Goal: Task Accomplishment & Management: Use online tool/utility

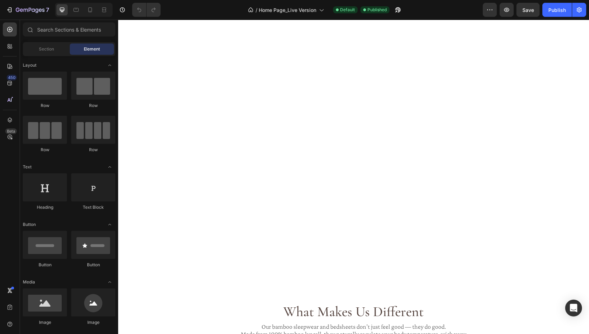
scroll to position [2065, 0]
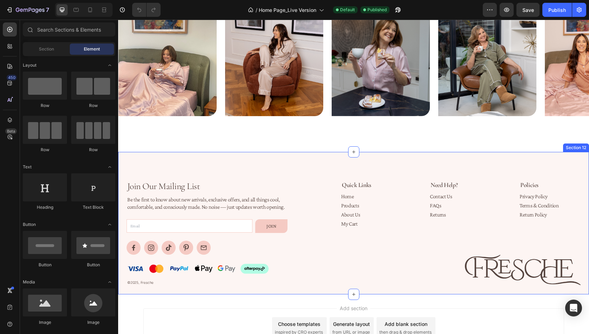
click at [313, 163] on div "Join Our Mailing List Heading Be the first to know about new arrivals, exclusiv…" at bounding box center [353, 223] width 471 height 143
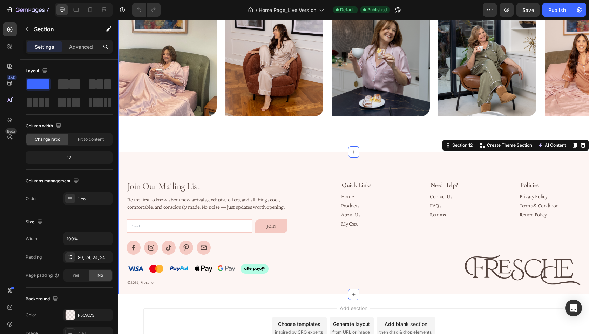
scroll to position [2108, 0]
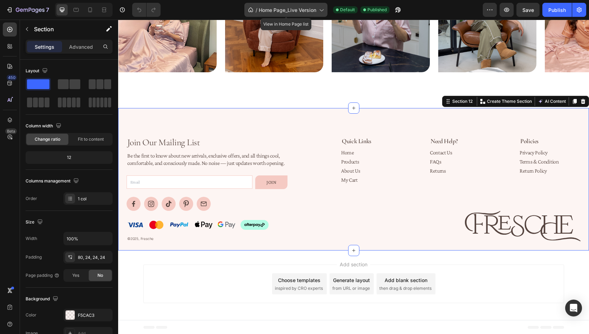
click at [296, 10] on span "Home Page_Live Version" at bounding box center [287, 9] width 57 height 7
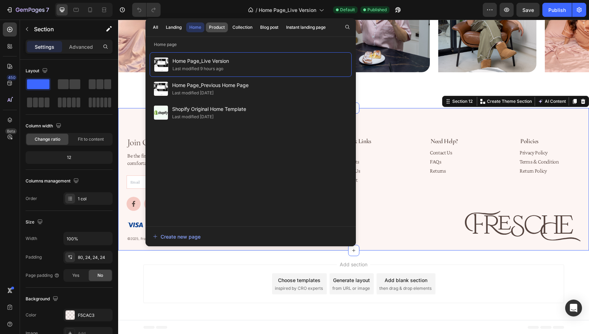
click at [215, 27] on div "Product" at bounding box center [217, 27] width 16 height 6
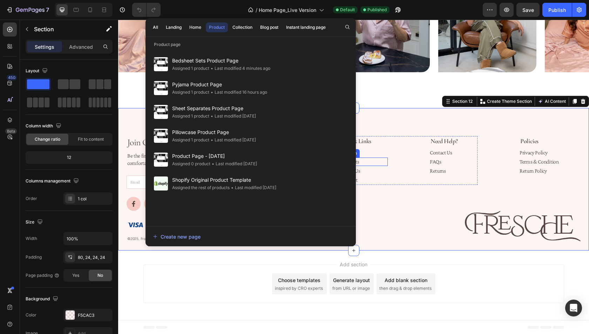
click at [385, 164] on div "Products Button" at bounding box center [364, 161] width 47 height 8
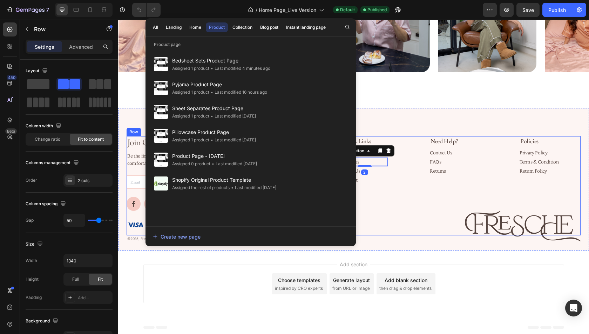
click at [398, 207] on div "Quick Links Text Block Home Button Products Button 2 About Us Button My Cart Bu…" at bounding box center [443, 186] width 275 height 100
click at [391, 169] on div "Quick Links Text Block Home Button Products Button About Us Button My Cart Butt…" at bounding box center [392, 160] width 172 height 49
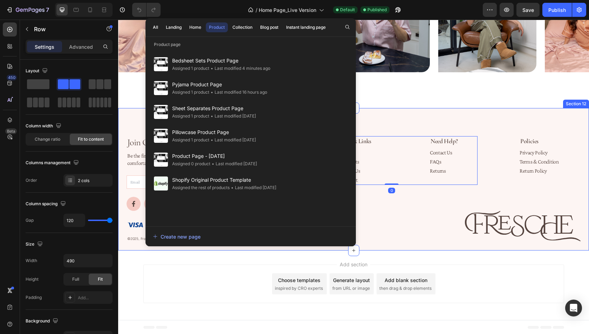
click at [392, 117] on div "Join Our Mailing List Heading Be the first to know about new arrivals, exclusiv…" at bounding box center [353, 179] width 471 height 143
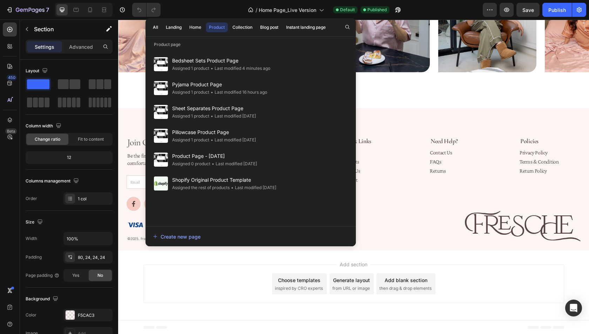
click at [465, 282] on div "Add section Choose templates inspired by CRO experts Generate layout from URL o…" at bounding box center [353, 283] width 421 height 39
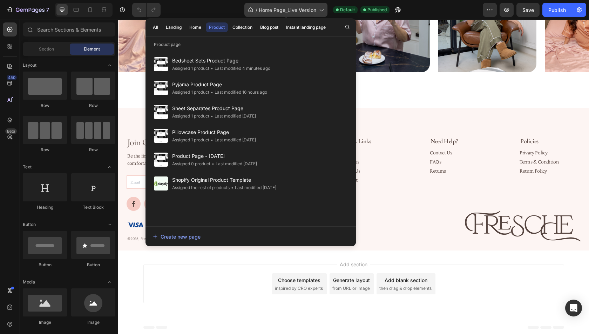
click at [319, 9] on icon at bounding box center [321, 9] width 7 height 7
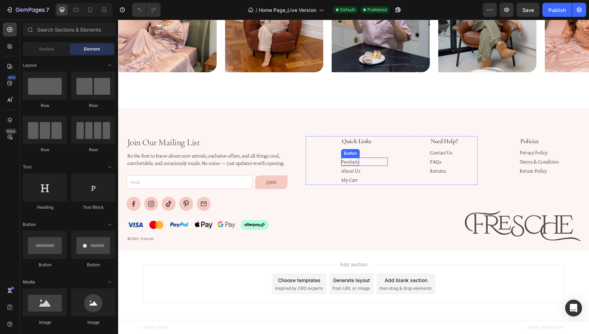
click at [352, 162] on p "Products" at bounding box center [350, 162] width 18 height 8
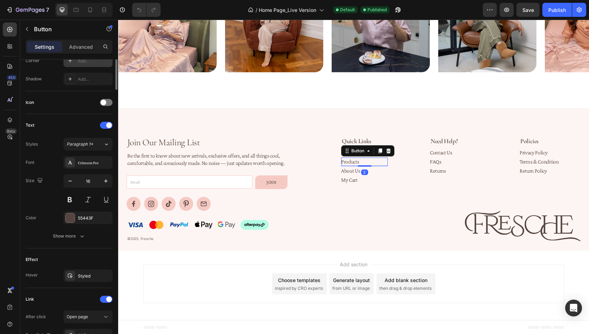
scroll to position [261, 0]
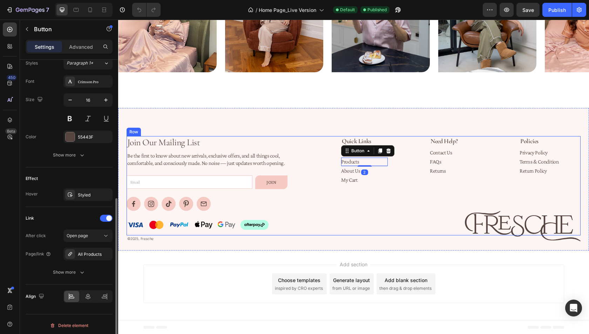
click at [284, 136] on h2 "Join Our Mailing List" at bounding box center [207, 142] width 161 height 12
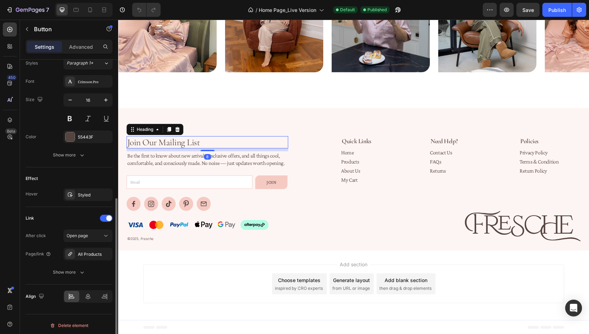
scroll to position [0, 0]
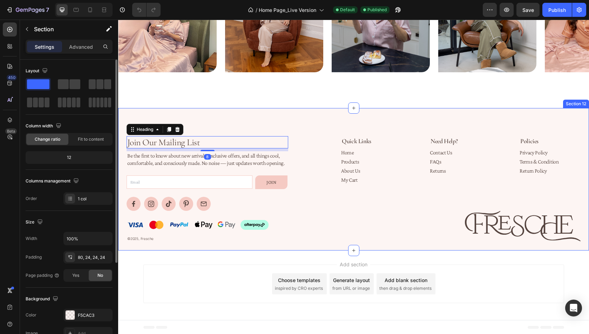
click at [280, 122] on div "Join Our Mailing List Heading 8 Be the first to know about new arrivals, exclus…" at bounding box center [353, 179] width 471 height 143
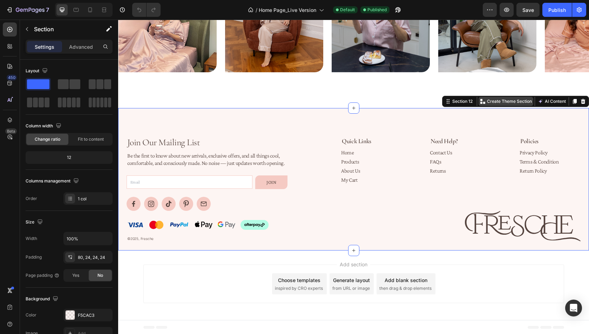
click at [493, 104] on p "Create Theme Section" at bounding box center [509, 101] width 45 height 6
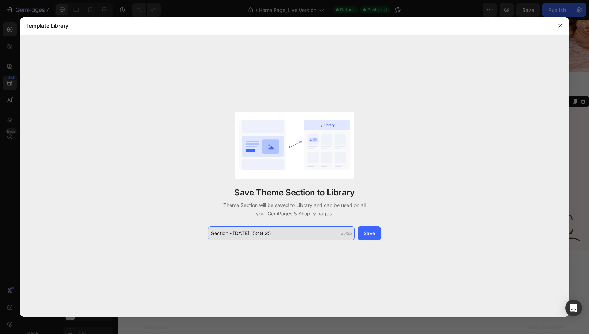
click at [278, 236] on input "Section - Aug 27 15:48:25" at bounding box center [281, 233] width 147 height 14
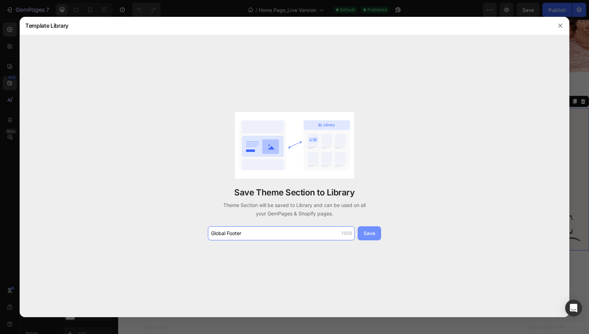
type input "Global Footer"
click at [372, 229] on button "Save" at bounding box center [368, 233] width 23 height 14
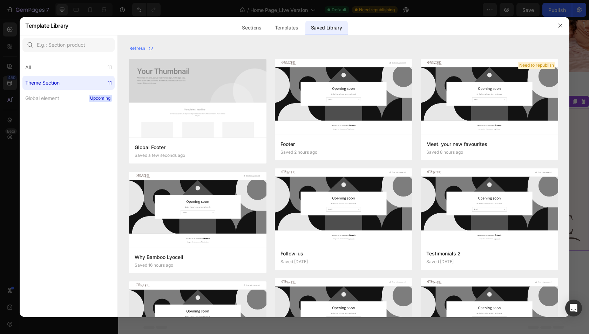
click at [588, 115] on div at bounding box center [294, 167] width 589 height 334
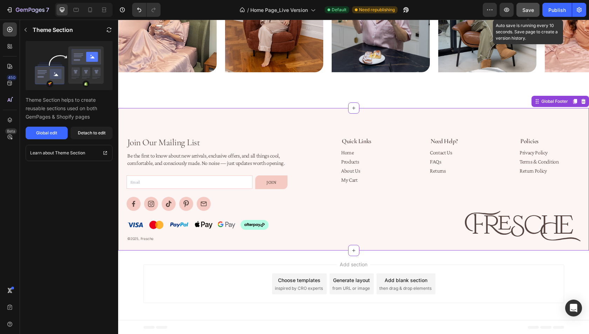
click at [535, 8] on button "Save" at bounding box center [527, 10] width 23 height 14
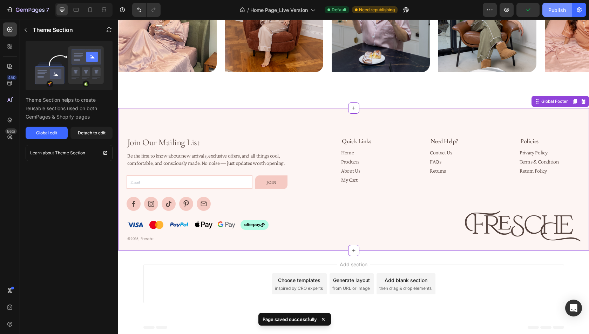
click at [561, 8] on div "Publish" at bounding box center [557, 9] width 18 height 7
click at [46, 132] on div "Global edit" at bounding box center [46, 133] width 21 height 6
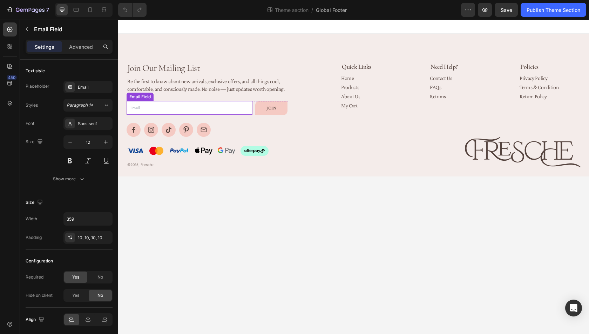
click at [244, 105] on input "email" at bounding box center [190, 108] width 126 height 14
click at [151, 95] on div "Email Field" at bounding box center [147, 94] width 24 height 6
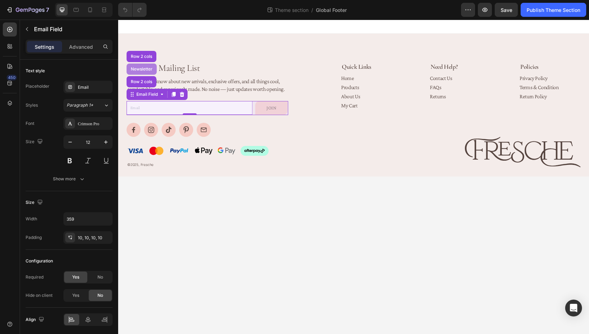
click at [134, 71] on div "Newsletter" at bounding box center [142, 68] width 30 height 11
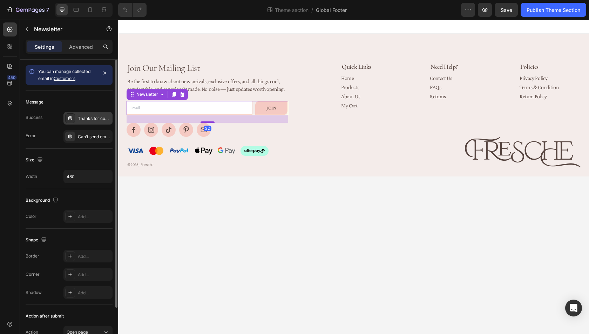
click at [90, 117] on div "Thanks for contacting us. We'll get back to you as soon as possible." at bounding box center [94, 118] width 33 height 6
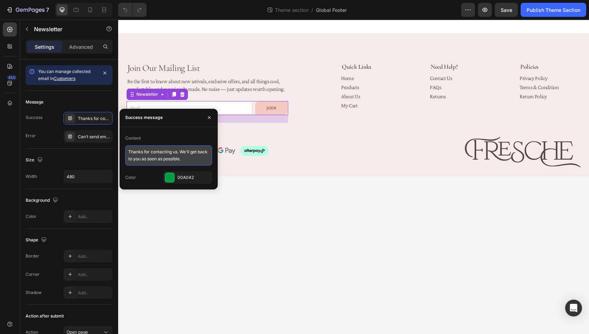
click at [155, 154] on textarea "Thanks for contacting us. We'll get back to you as soon as possible." at bounding box center [168, 155] width 87 height 20
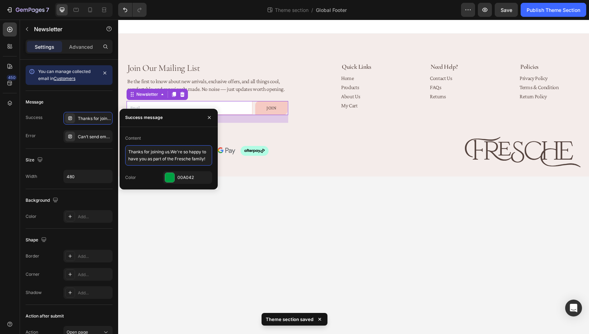
type textarea "Thanks for joining us.We're so happy to have you as part of the Fresche family!"
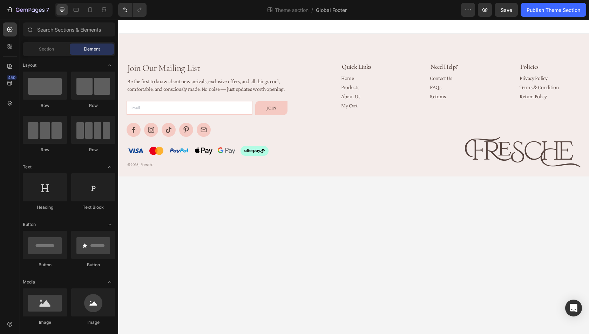
click at [379, 248] on body "Join Our Mailing List Heading Be the first to know about new arrivals, exclusiv…" at bounding box center [353, 177] width 471 height 314
click at [528, 12] on div "Publish Theme Section" at bounding box center [553, 9] width 54 height 7
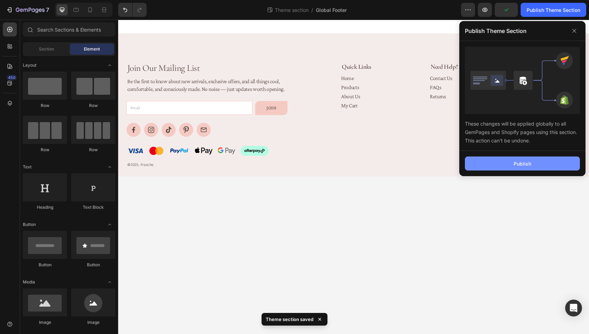
click at [507, 163] on button "Publish" at bounding box center [522, 163] width 115 height 14
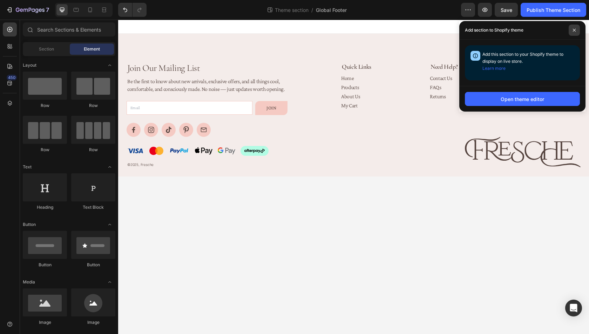
click at [574, 32] on icon at bounding box center [574, 30] width 4 height 4
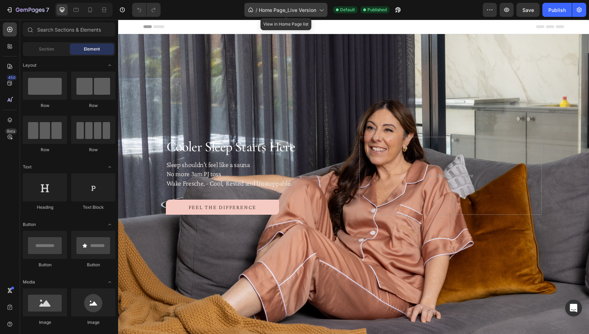
click at [275, 8] on span "Home Page_Live Version" at bounding box center [287, 9] width 57 height 7
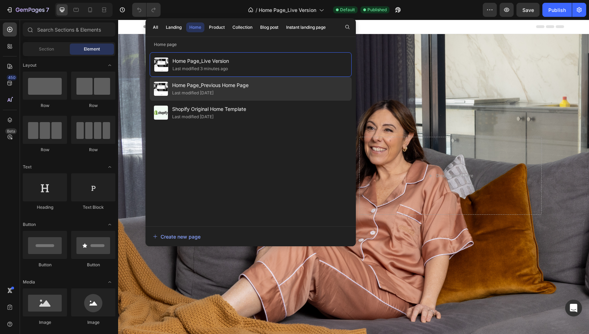
click at [227, 86] on span "Home Page_Previous Home Page" at bounding box center [210, 85] width 76 height 8
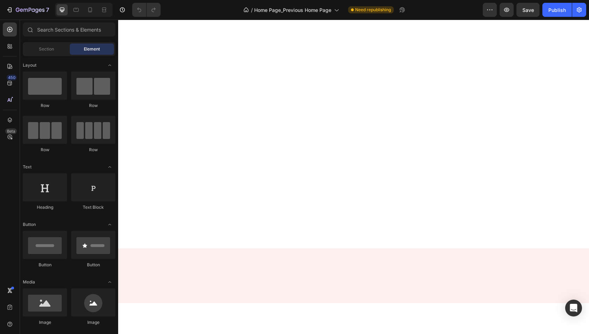
scroll to position [2061, 0]
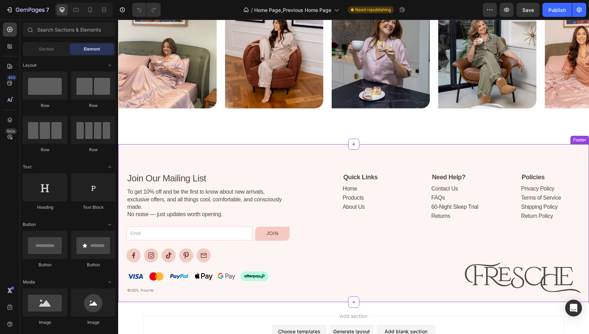
click at [287, 144] on div "Join Our Mailing List Heading To get 10% off and be the first to know about new…" at bounding box center [353, 223] width 471 height 158
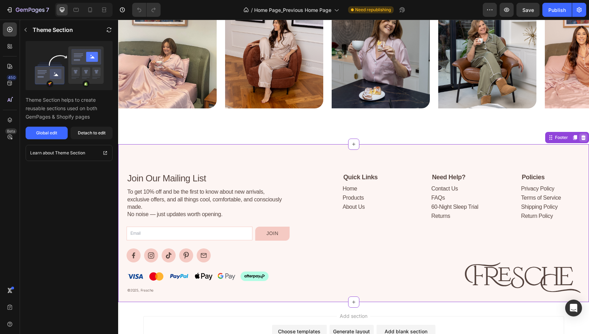
click at [584, 135] on icon at bounding box center [583, 137] width 5 height 5
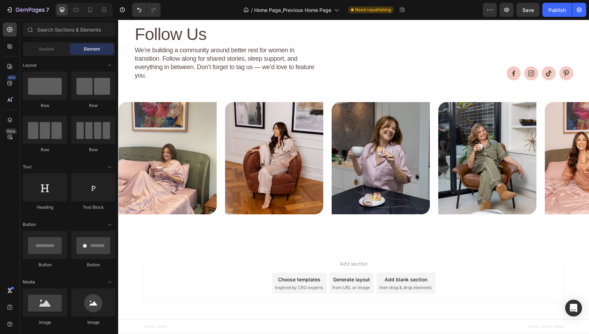
scroll to position [1946, 0]
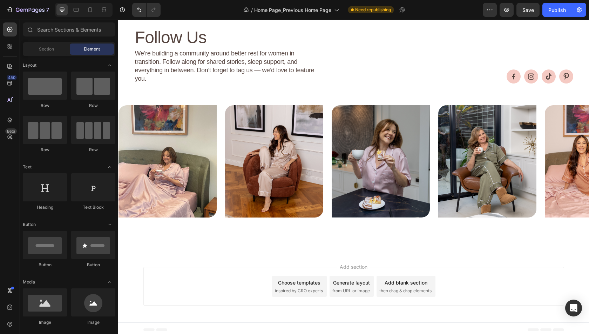
click at [310, 279] on div "Choose templates" at bounding box center [299, 282] width 42 height 7
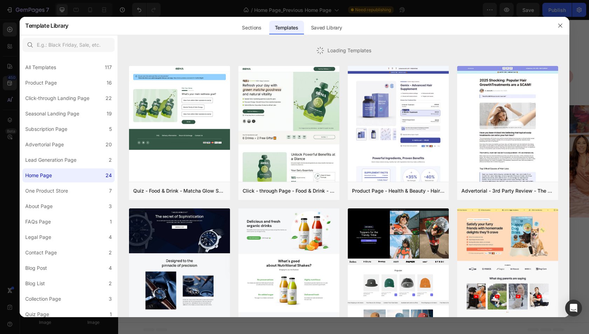
click at [326, 35] on div at bounding box center [295, 35] width 550 height 0
click at [318, 27] on div "Saved Library" at bounding box center [326, 28] width 42 height 14
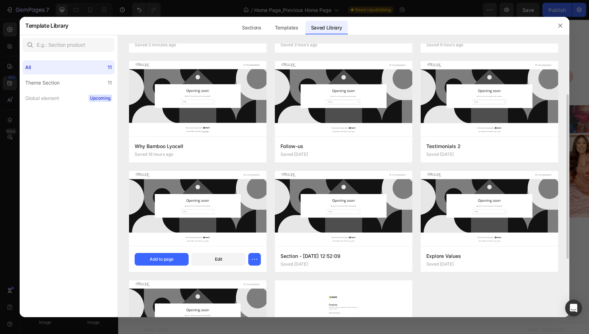
scroll to position [0, 0]
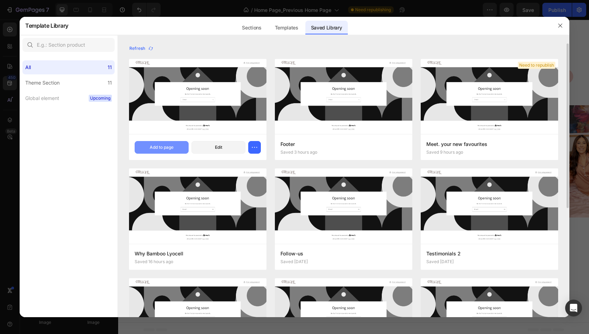
click at [166, 148] on div "Add to page" at bounding box center [162, 147] width 24 height 6
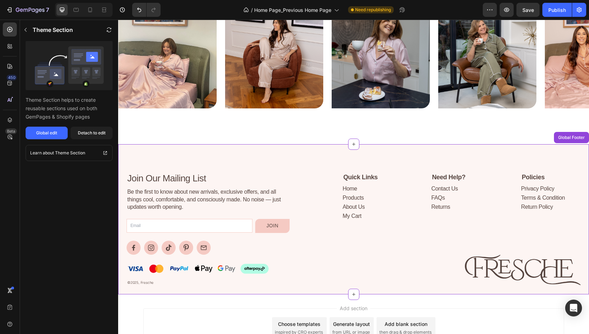
scroll to position [2089, 0]
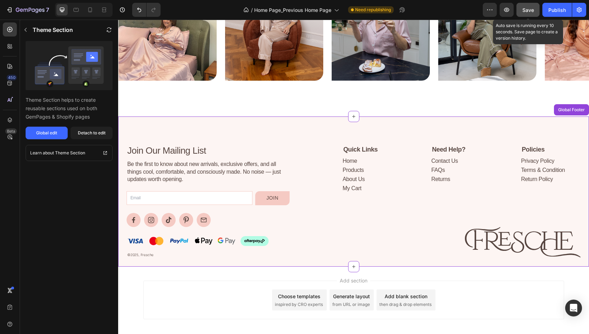
click at [536, 9] on button "Save" at bounding box center [527, 10] width 23 height 14
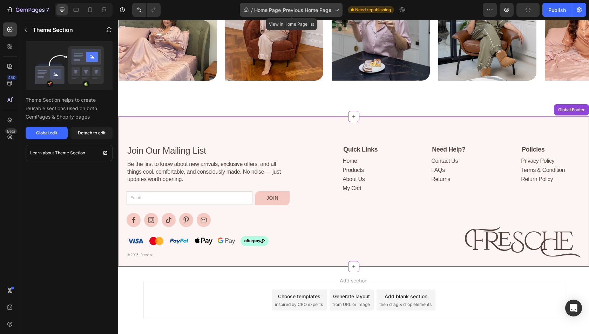
click at [271, 13] on span "Home Page_Previous Home Page" at bounding box center [292, 9] width 77 height 7
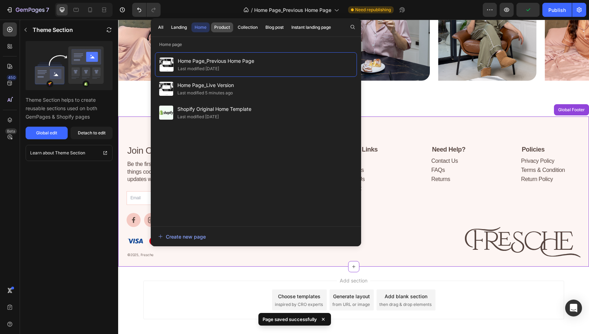
click at [214, 28] on div "Product" at bounding box center [222, 27] width 16 height 6
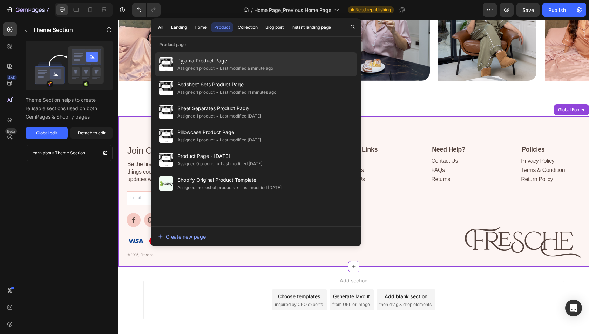
click at [229, 68] on div "• Last modified a minute ago" at bounding box center [243, 68] width 59 height 7
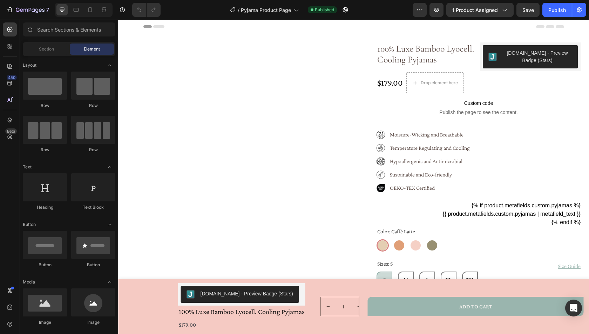
radio input "false"
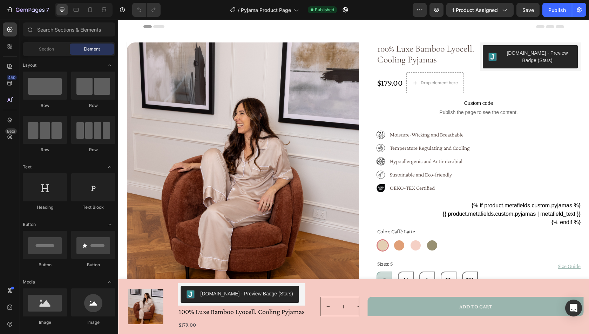
radio input "false"
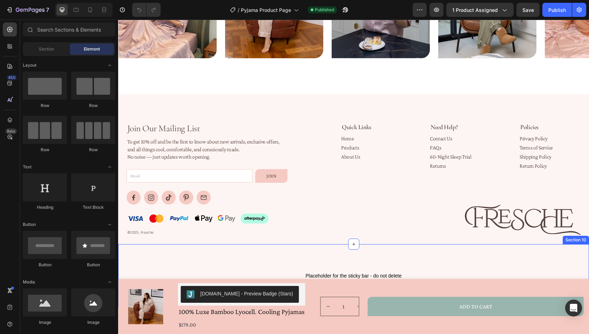
scroll to position [1269, 0]
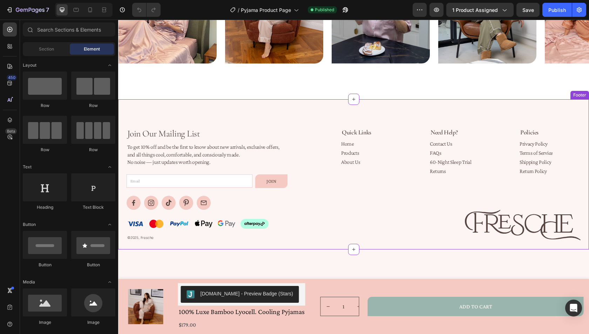
click at [328, 110] on div "Join Our Mailing List Heading To get 10% off and be the first to know about new…" at bounding box center [353, 174] width 471 height 150
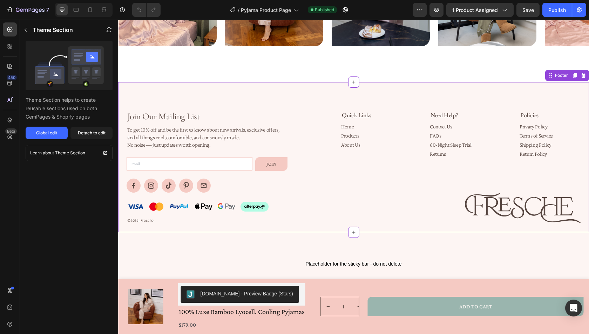
scroll to position [1296, 0]
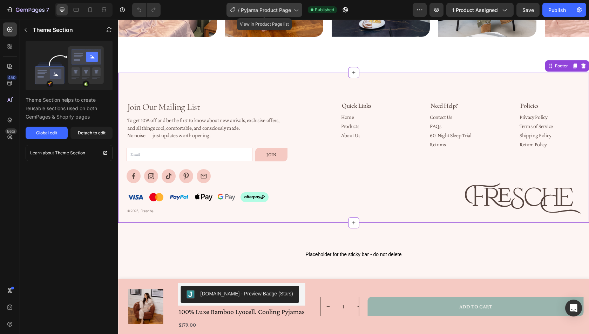
click at [258, 12] on span "Pyjama Product Page" at bounding box center [266, 9] width 50 height 7
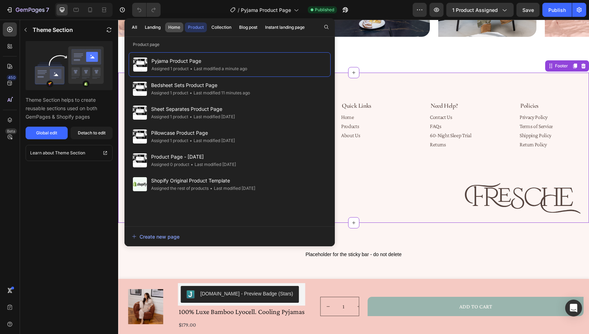
click at [169, 26] on div "Home" at bounding box center [174, 27] width 12 height 6
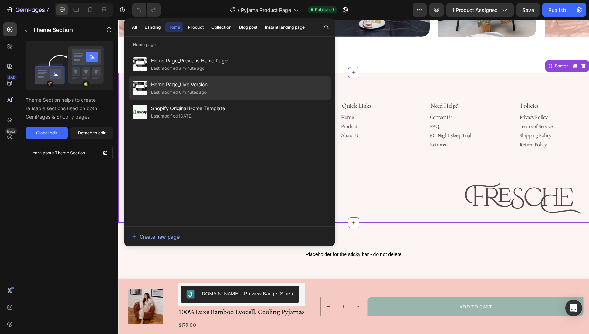
click at [176, 85] on span "Home Page_Live Version" at bounding box center [179, 84] width 56 height 8
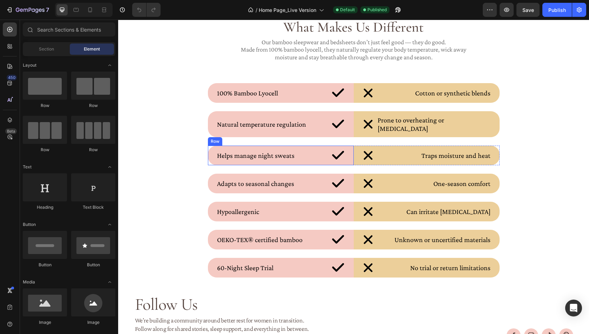
scroll to position [2134, 0]
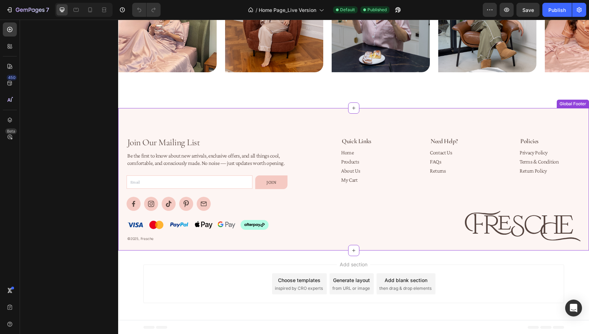
click at [314, 128] on div "Join Our Mailing List Heading Be the first to know about new arrivals, exclusiv…" at bounding box center [353, 179] width 471 height 143
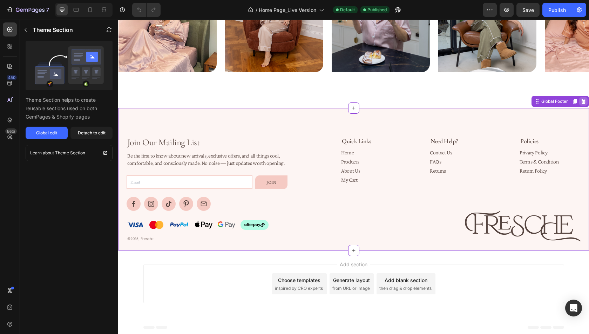
click at [583, 101] on icon at bounding box center [583, 100] width 5 height 5
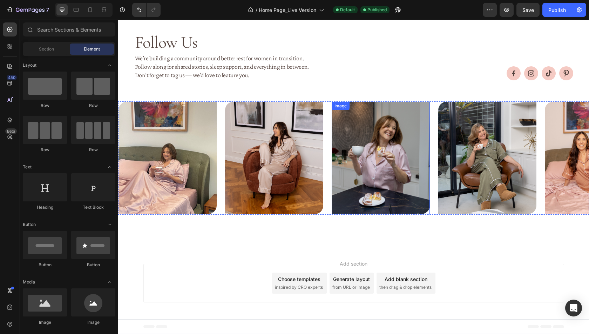
scroll to position [1992, 0]
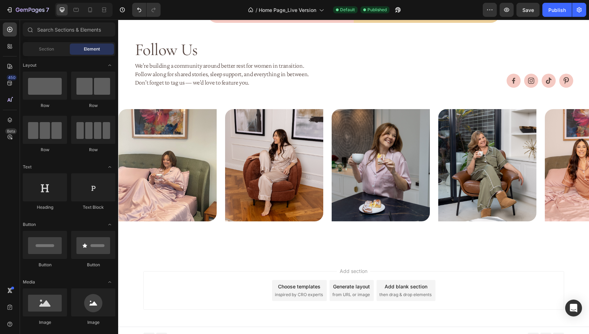
click at [289, 284] on div "Choose templates inspired by CRO experts" at bounding box center [299, 290] width 55 height 21
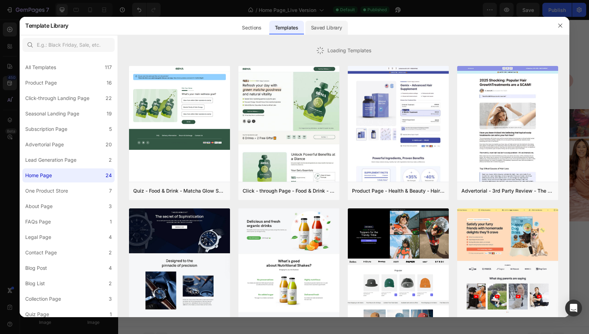
click at [318, 31] on div "Saved Library" at bounding box center [326, 28] width 42 height 14
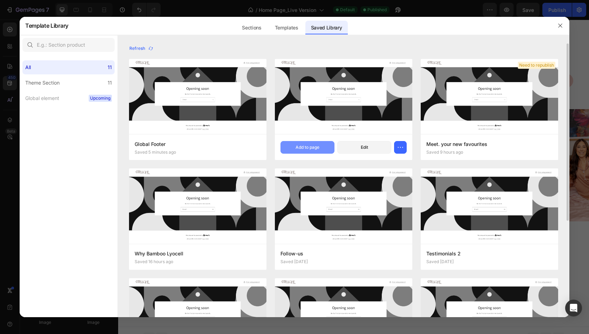
click at [311, 146] on div "Add to page" at bounding box center [307, 147] width 24 height 6
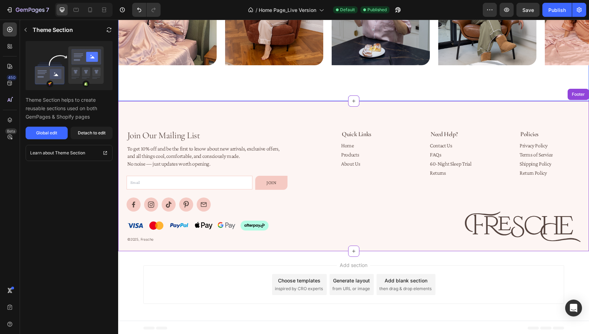
scroll to position [2142, 0]
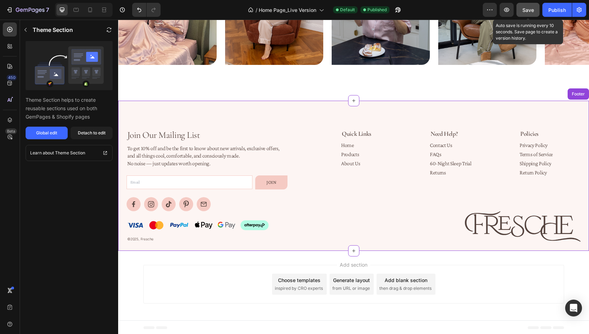
click at [531, 8] on span "Save" at bounding box center [528, 10] width 12 height 6
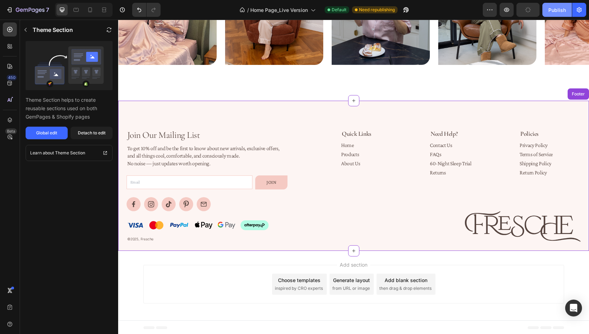
click at [553, 13] on div "Publish" at bounding box center [557, 9] width 18 height 7
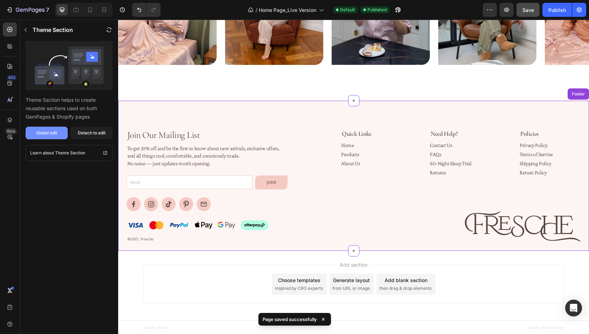
click at [53, 132] on div "Global edit" at bounding box center [46, 133] width 21 height 6
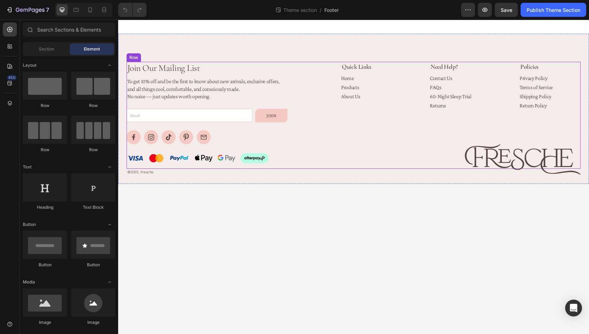
click at [135, 135] on img at bounding box center [134, 137] width 14 height 14
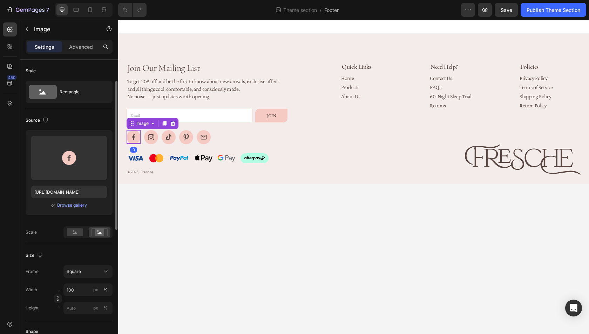
scroll to position [288, 0]
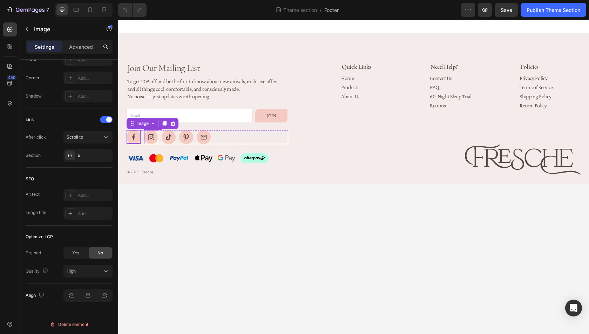
click at [151, 137] on img at bounding box center [151, 137] width 14 height 14
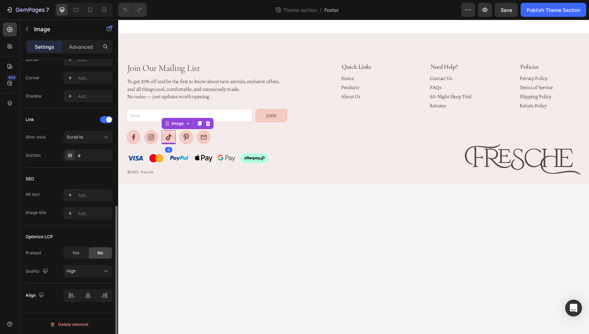
click at [165, 138] on img at bounding box center [169, 137] width 14 height 14
click at [184, 138] on img at bounding box center [186, 137] width 14 height 14
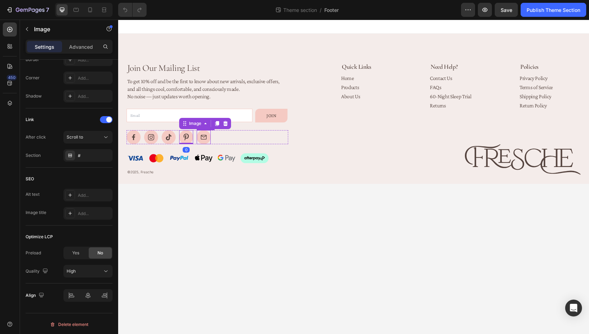
click at [207, 140] on img at bounding box center [204, 137] width 14 height 14
click at [205, 120] on div "Image" at bounding box center [212, 123] width 29 height 8
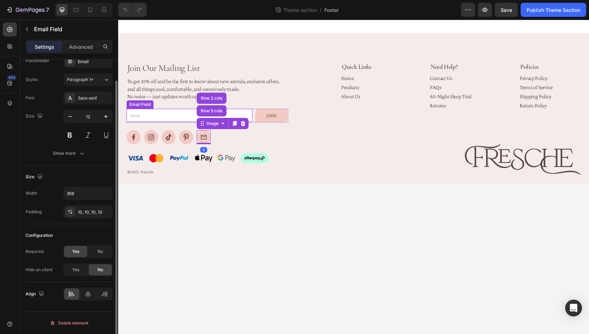
click at [150, 120] on input "email" at bounding box center [190, 116] width 126 height 14
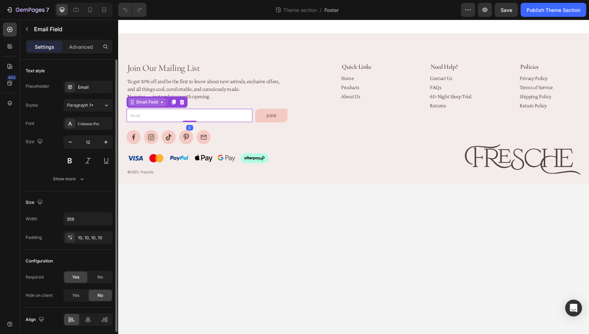
click at [142, 104] on div "Email Field" at bounding box center [147, 102] width 24 height 6
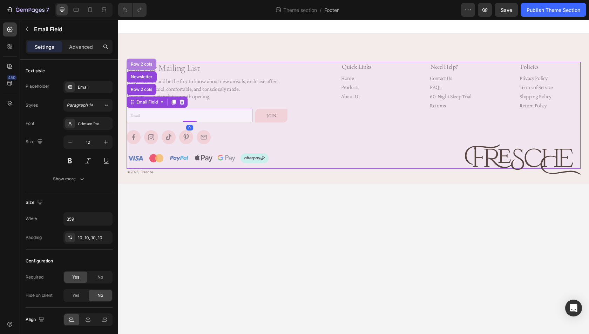
click at [143, 67] on div "Row 2 cols" at bounding box center [142, 64] width 30 height 11
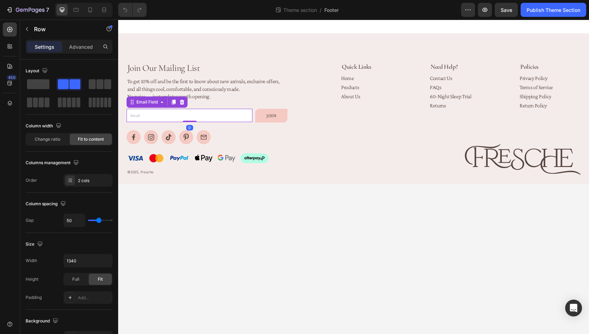
click at [156, 114] on input "email" at bounding box center [190, 116] width 126 height 14
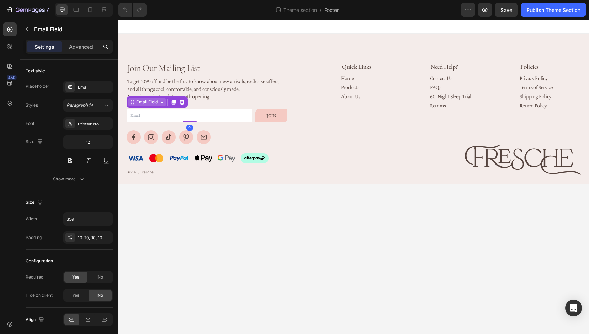
click at [150, 104] on div "Email Field" at bounding box center [147, 102] width 24 height 6
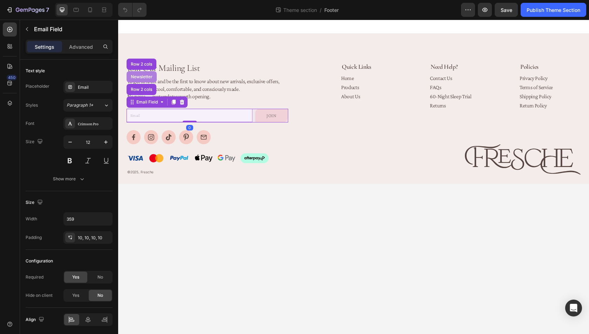
click at [139, 80] on div "Newsletter" at bounding box center [142, 76] width 30 height 11
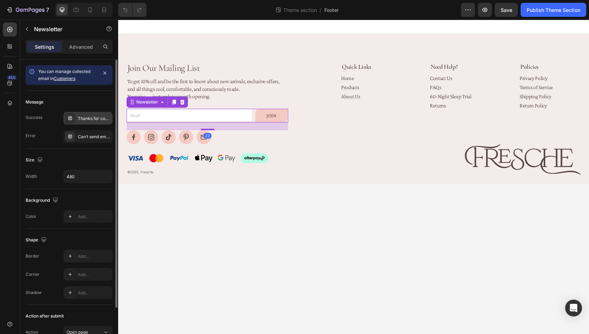
click at [91, 114] on div "Thanks for contacting us. We'll get back to you as soon as possible." at bounding box center [87, 118] width 49 height 13
click at [89, 137] on div "Can’t send email. Please try again later." at bounding box center [94, 137] width 33 height 6
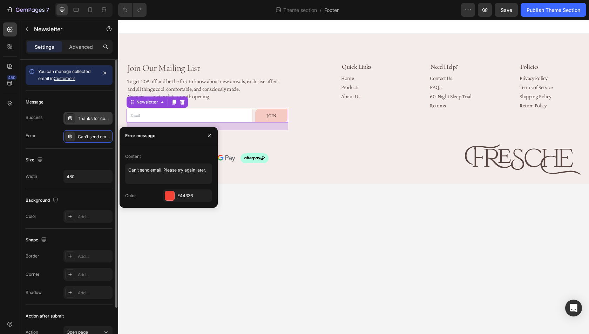
click at [86, 121] on div "Thanks for contacting us. We'll get back to you as soon as possible." at bounding box center [87, 118] width 49 height 13
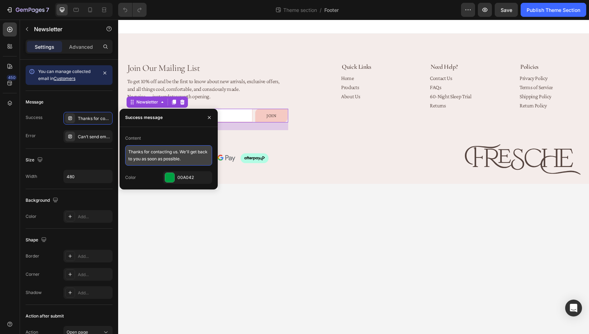
click at [182, 161] on textarea "Thanks for contacting us. We'll get back to you as soon as possible." at bounding box center [168, 155] width 87 height 20
type textarea "%"
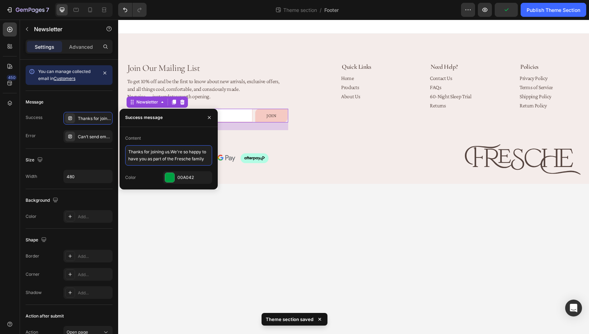
type textarea "Thanks for joining us.We're so happy to have you as part of the Fresche family!"
click at [415, 211] on body "Join Our Mailing List Heading To get 10% off and be the first to know about new…" at bounding box center [353, 177] width 471 height 314
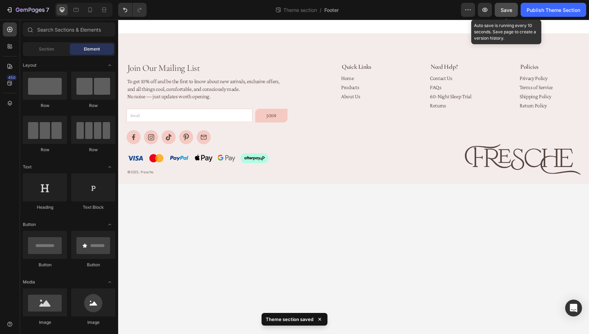
click at [501, 10] on span "Save" at bounding box center [506, 10] width 12 height 6
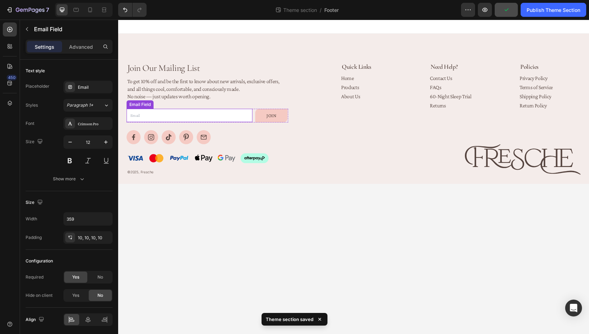
click at [249, 115] on input "email" at bounding box center [190, 116] width 126 height 14
click at [150, 101] on div "Email Field" at bounding box center [147, 102] width 24 height 6
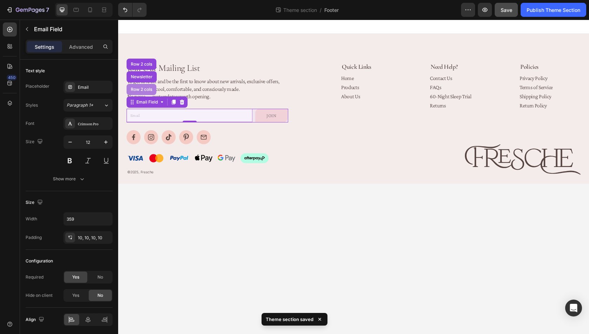
click at [145, 92] on div "Row 2 cols" at bounding box center [142, 89] width 30 height 11
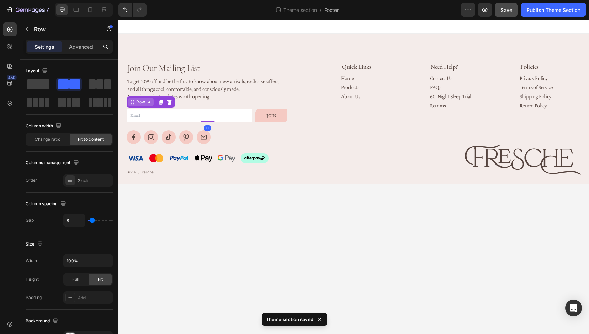
click at [148, 102] on icon at bounding box center [149, 102] width 6 height 6
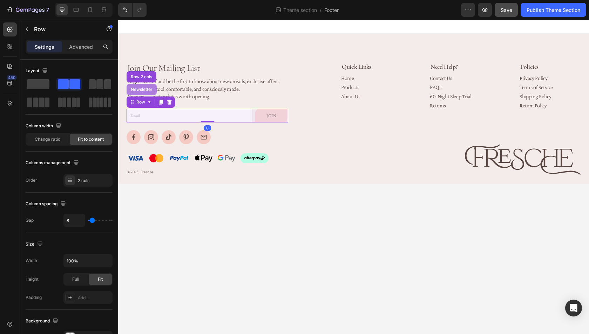
click at [150, 86] on div "Newsletter" at bounding box center [142, 89] width 30 height 11
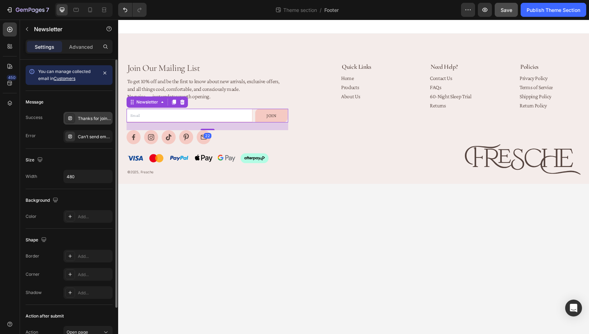
click at [96, 116] on div "Thanks for joining us.We're so happy to have you as part of the Fresche family!" at bounding box center [94, 118] width 33 height 6
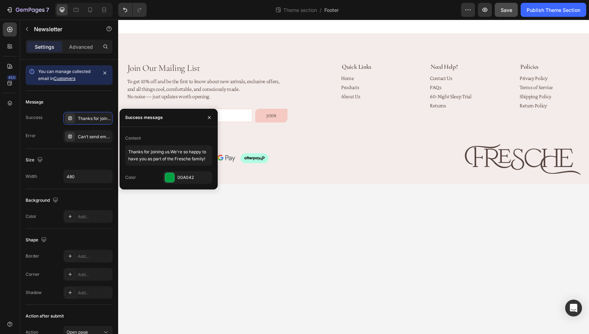
click at [396, 228] on body "Join Our Mailing List Heading To get 10% off and be the first to know about new…" at bounding box center [353, 177] width 471 height 314
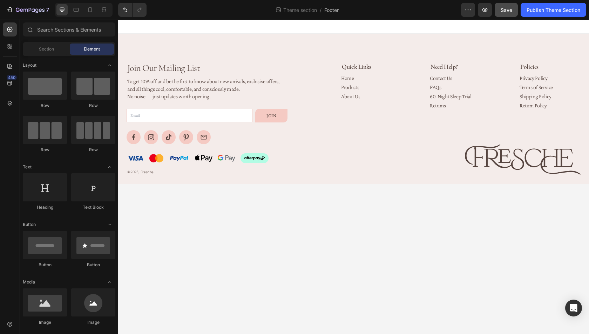
click at [505, 11] on span "Save" at bounding box center [506, 10] width 12 height 6
click at [531, 11] on div "Publish Theme Section" at bounding box center [553, 9] width 54 height 7
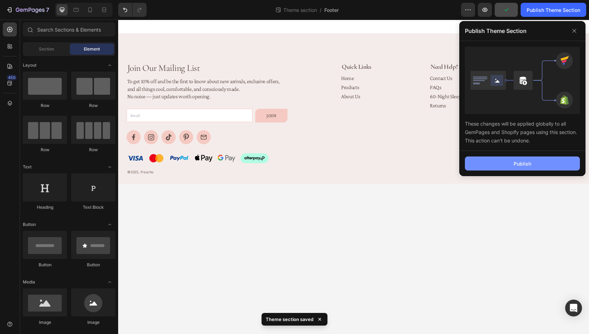
click at [499, 164] on button "Publish" at bounding box center [522, 163] width 115 height 14
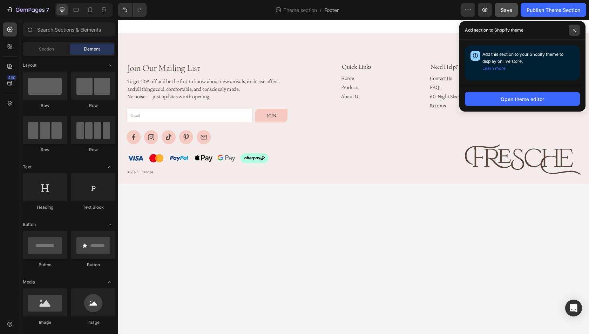
click at [573, 29] on icon at bounding box center [574, 30] width 3 height 3
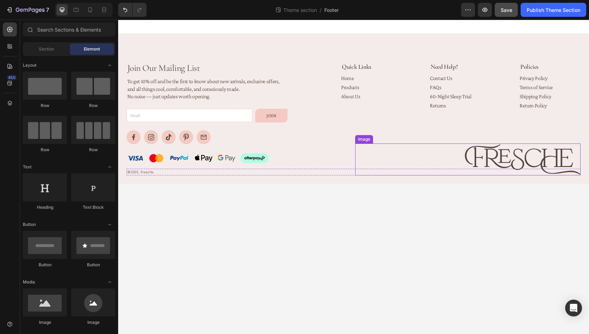
click at [537, 159] on img at bounding box center [523, 159] width 116 height 32
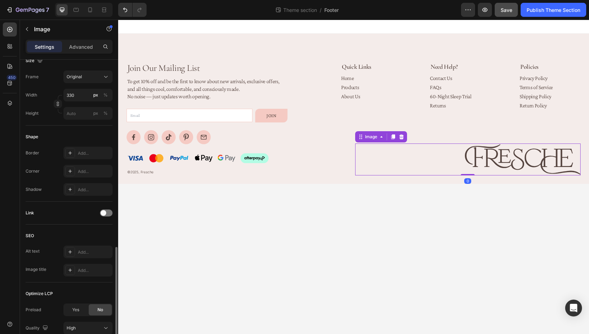
scroll to position [234, 0]
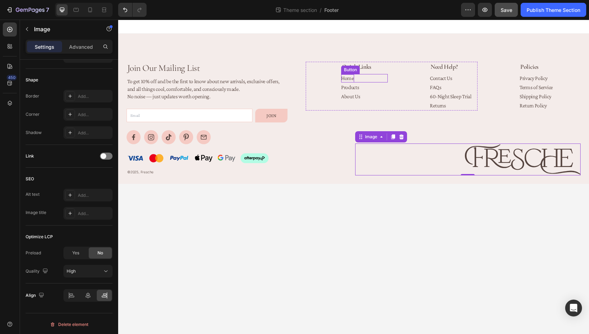
click at [350, 77] on p "Home" at bounding box center [347, 78] width 13 height 8
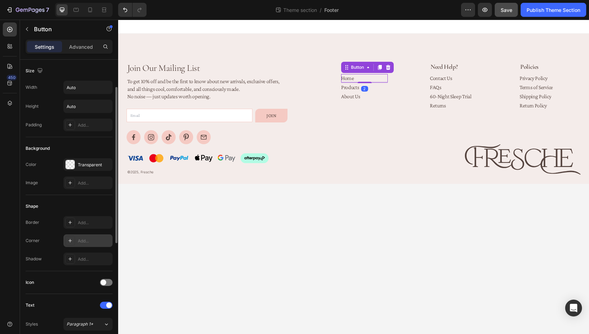
scroll to position [261, 0]
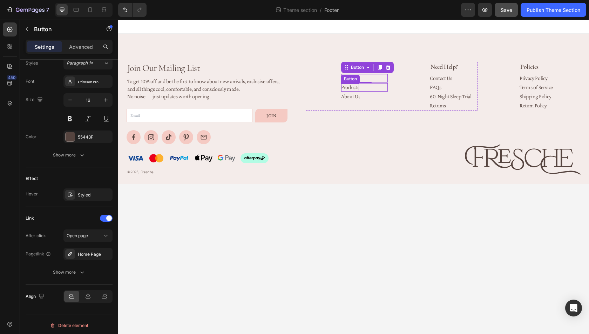
click at [348, 89] on p "Products" at bounding box center [350, 87] width 18 height 8
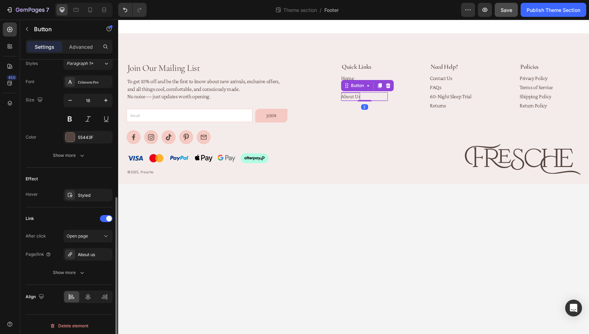
click at [350, 98] on p "About Us" at bounding box center [350, 97] width 19 height 8
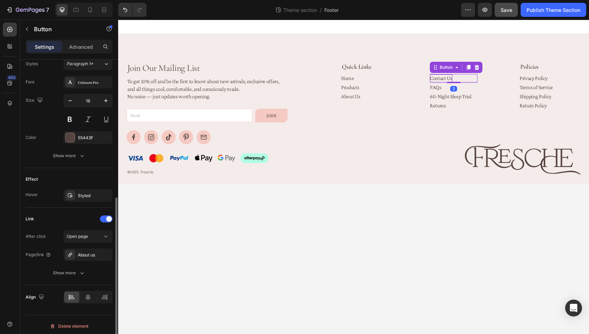
click at [443, 79] on p "Contact Us" at bounding box center [441, 78] width 22 height 8
click at [437, 88] on p "FAQs" at bounding box center [436, 87] width 12 height 8
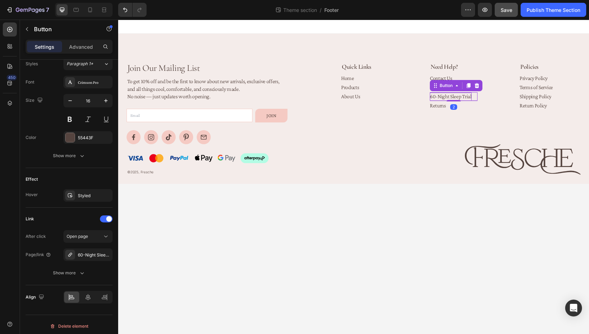
click at [439, 95] on p "60-Night Sleep Trial" at bounding box center [451, 97] width 42 height 8
click at [437, 102] on p "Returns" at bounding box center [438, 106] width 16 height 8
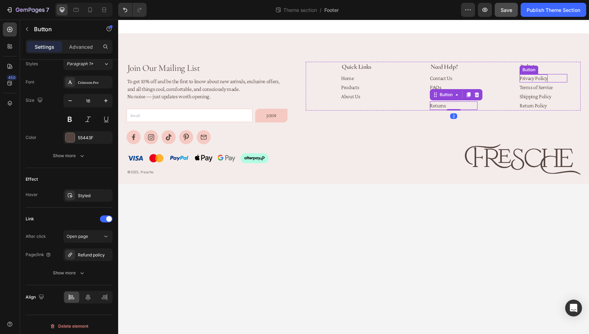
click at [533, 77] on p "Privacy Policy" at bounding box center [533, 78] width 28 height 8
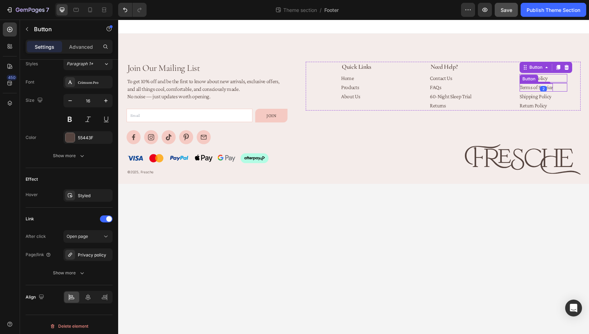
click at [532, 87] on p "Terms of Service" at bounding box center [535, 87] width 33 height 8
click at [531, 99] on p "Shipping Policy" at bounding box center [535, 97] width 32 height 8
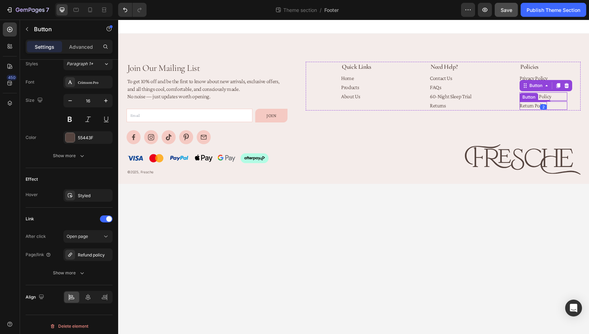
click at [530, 108] on p "Return Policy" at bounding box center [532, 106] width 27 height 8
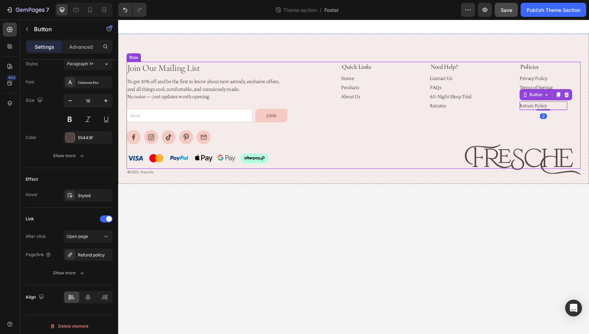
click at [416, 129] on div "Quick Links Text Block Home Button Products Button About Us Button Need Help? T…" at bounding box center [443, 115] width 275 height 107
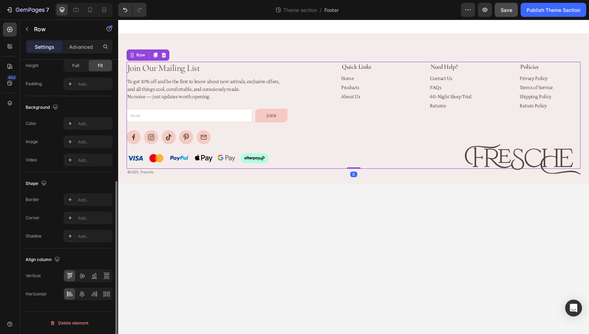
scroll to position [0, 0]
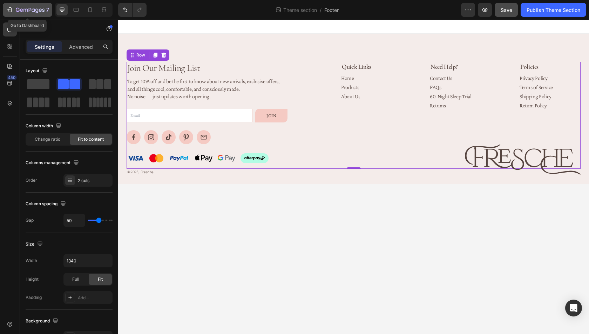
click at [31, 8] on icon "button" at bounding box center [30, 10] width 29 height 6
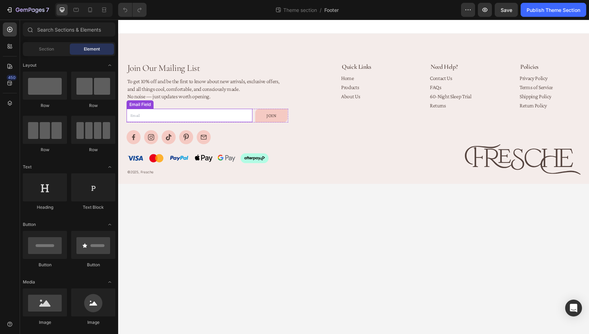
click at [238, 114] on input "email" at bounding box center [190, 116] width 126 height 14
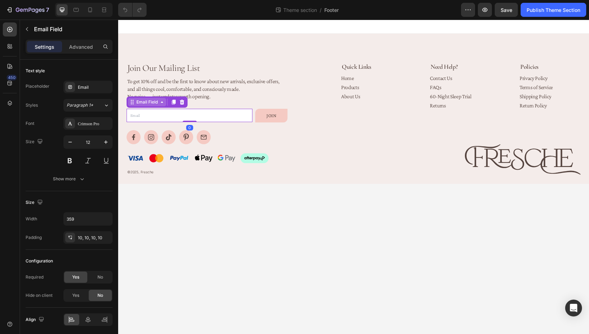
click at [153, 105] on div "Email Field" at bounding box center [147, 102] width 24 height 6
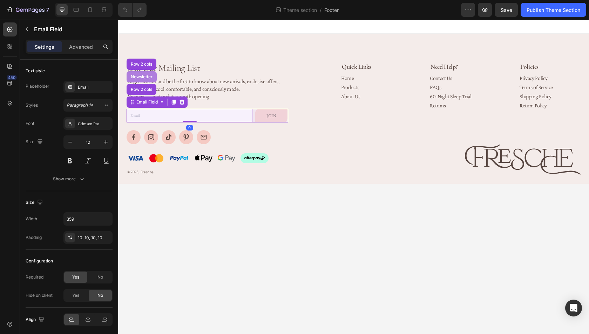
click at [140, 79] on div "Newsletter" at bounding box center [142, 76] width 30 height 11
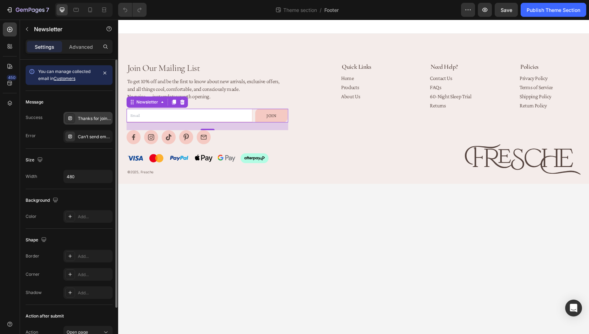
click at [90, 121] on div "Thanks for joining us.We're so happy to have you as part of the Fresche family!" at bounding box center [94, 118] width 33 height 6
